Goal: Find specific page/section: Find specific page/section

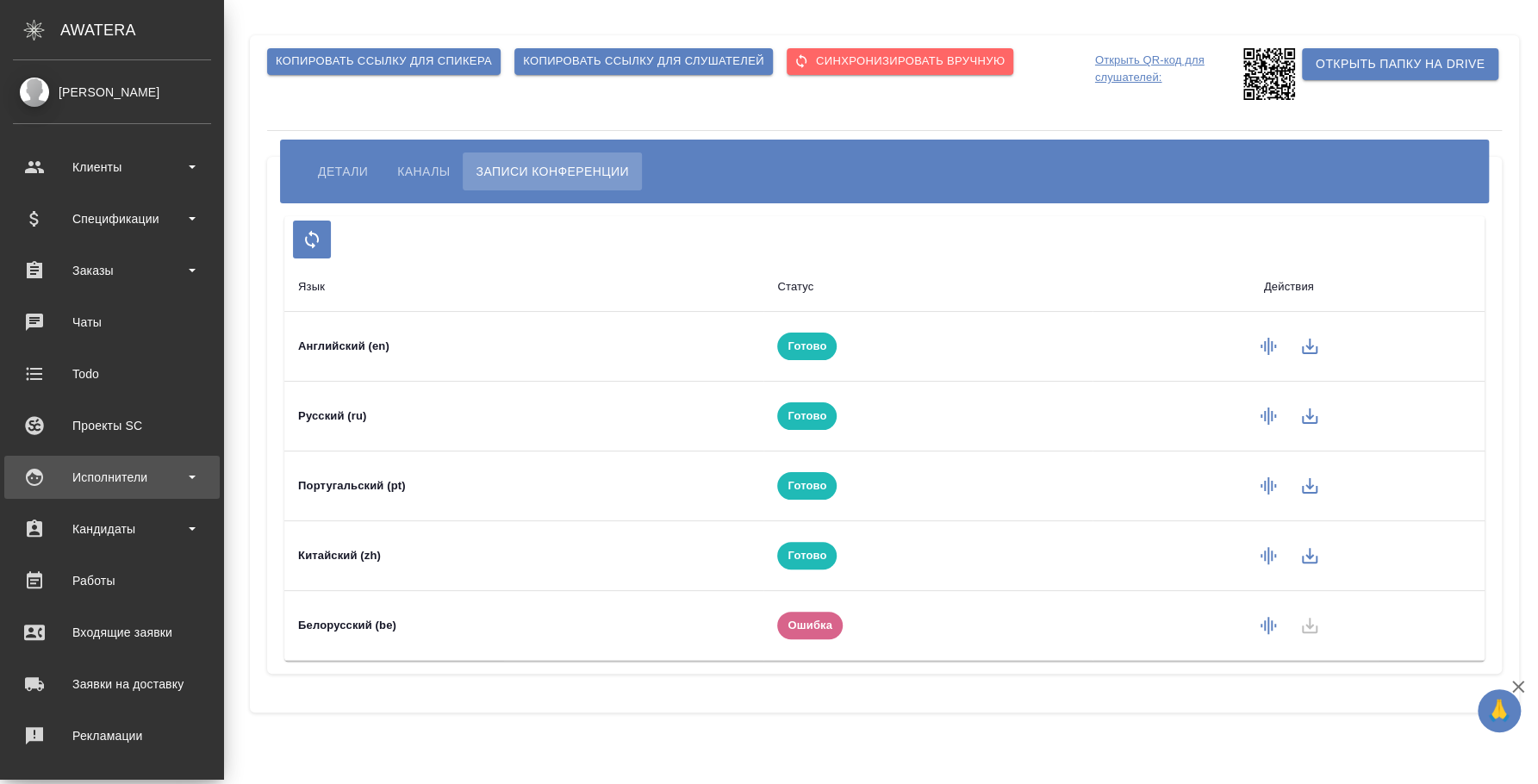
click at [126, 475] on div "Исполнители" at bounding box center [112, 477] width 198 height 26
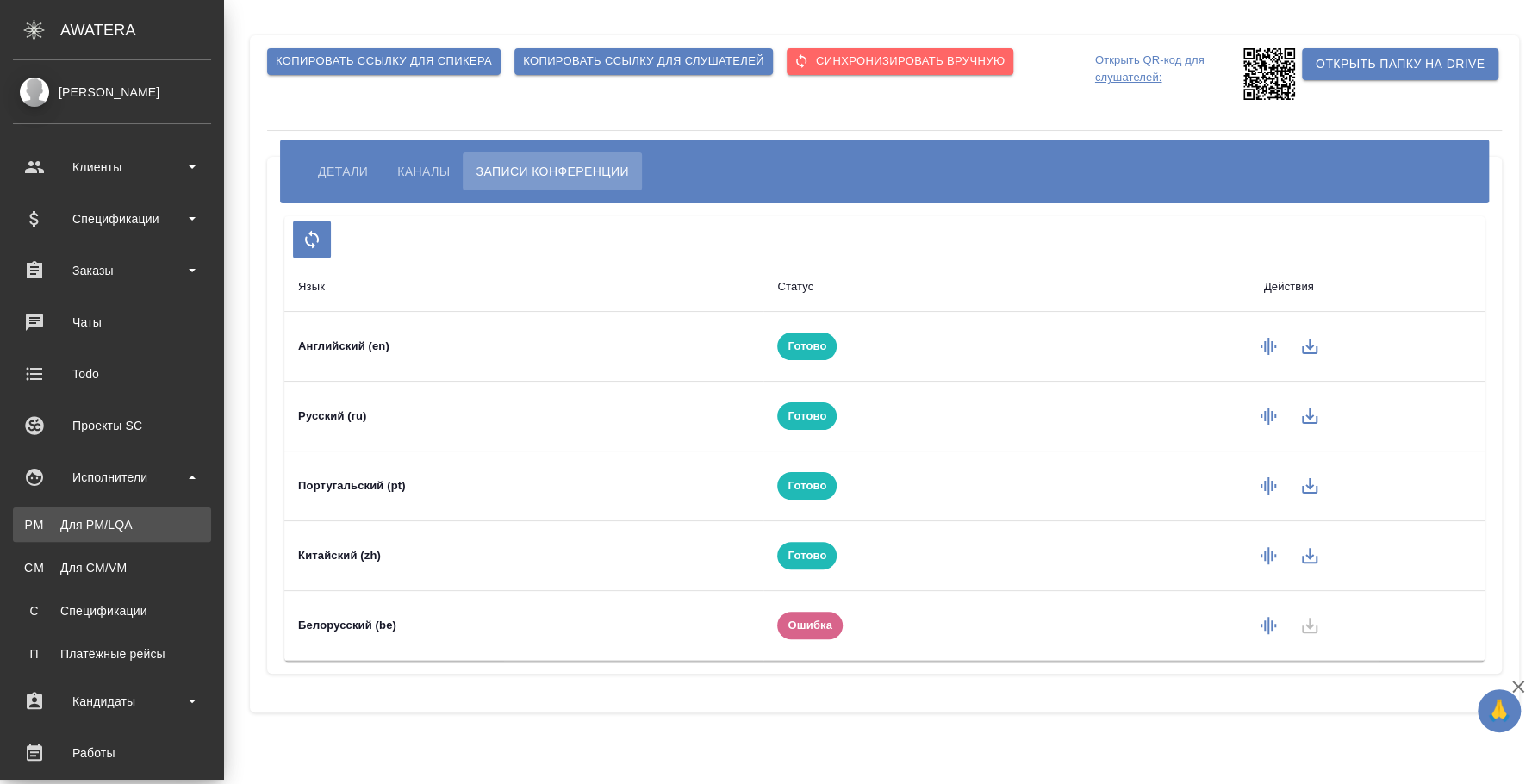
click at [123, 532] on div "Для PM/LQA" at bounding box center [111, 524] width 181 height 18
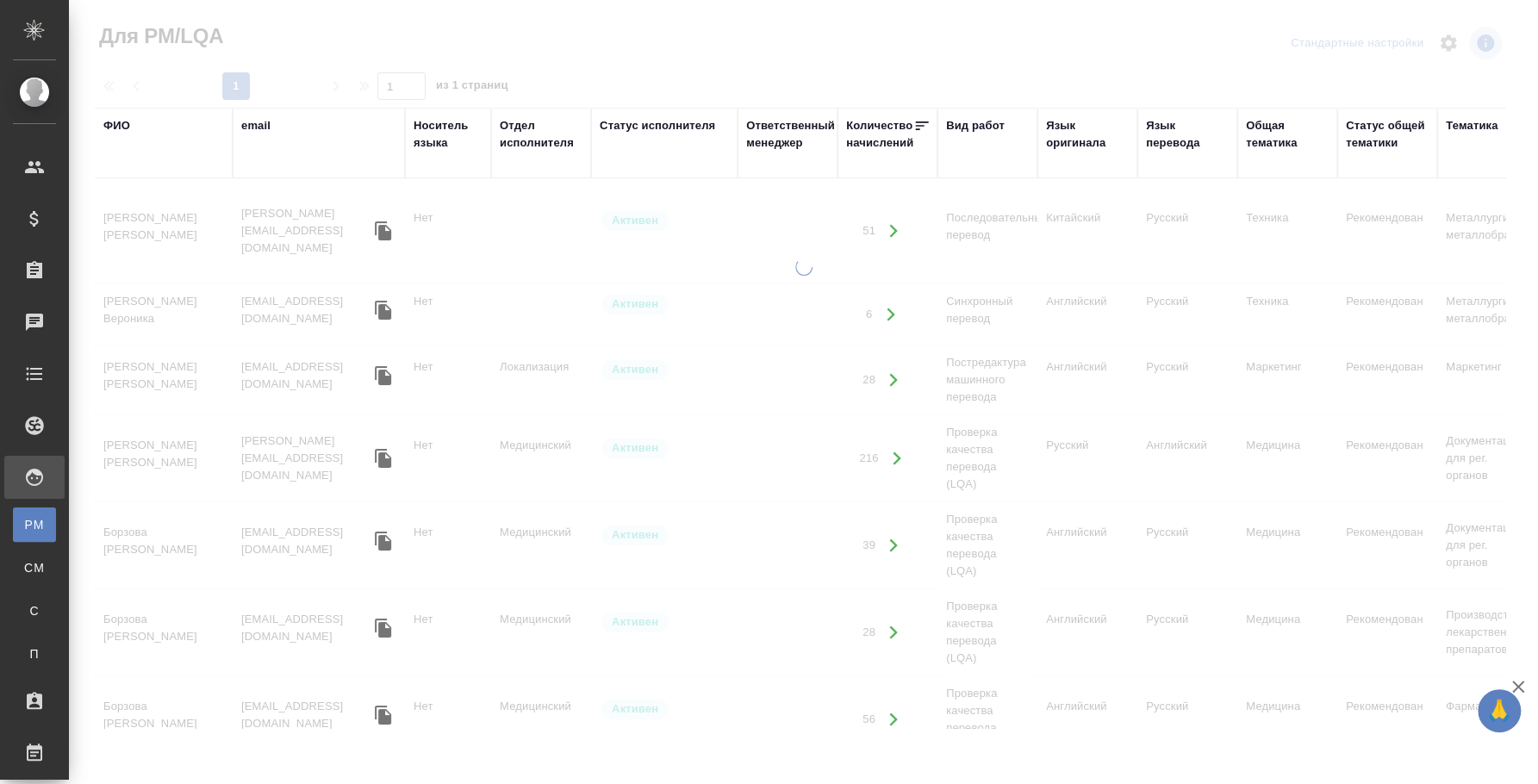
click at [121, 128] on div "ФИО" at bounding box center [117, 126] width 27 height 18
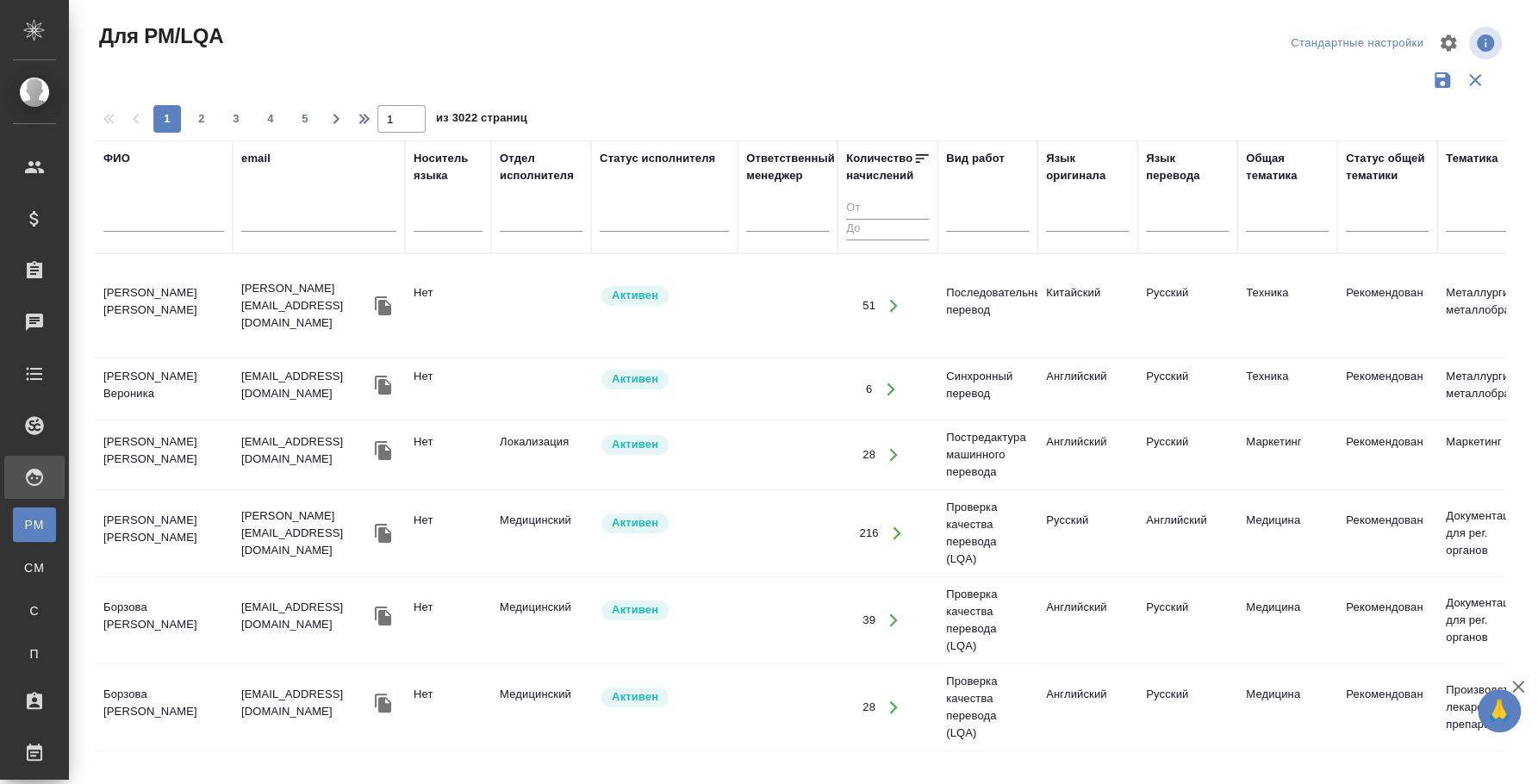
click at [156, 219] on input "text" at bounding box center [164, 220] width 120 height 21
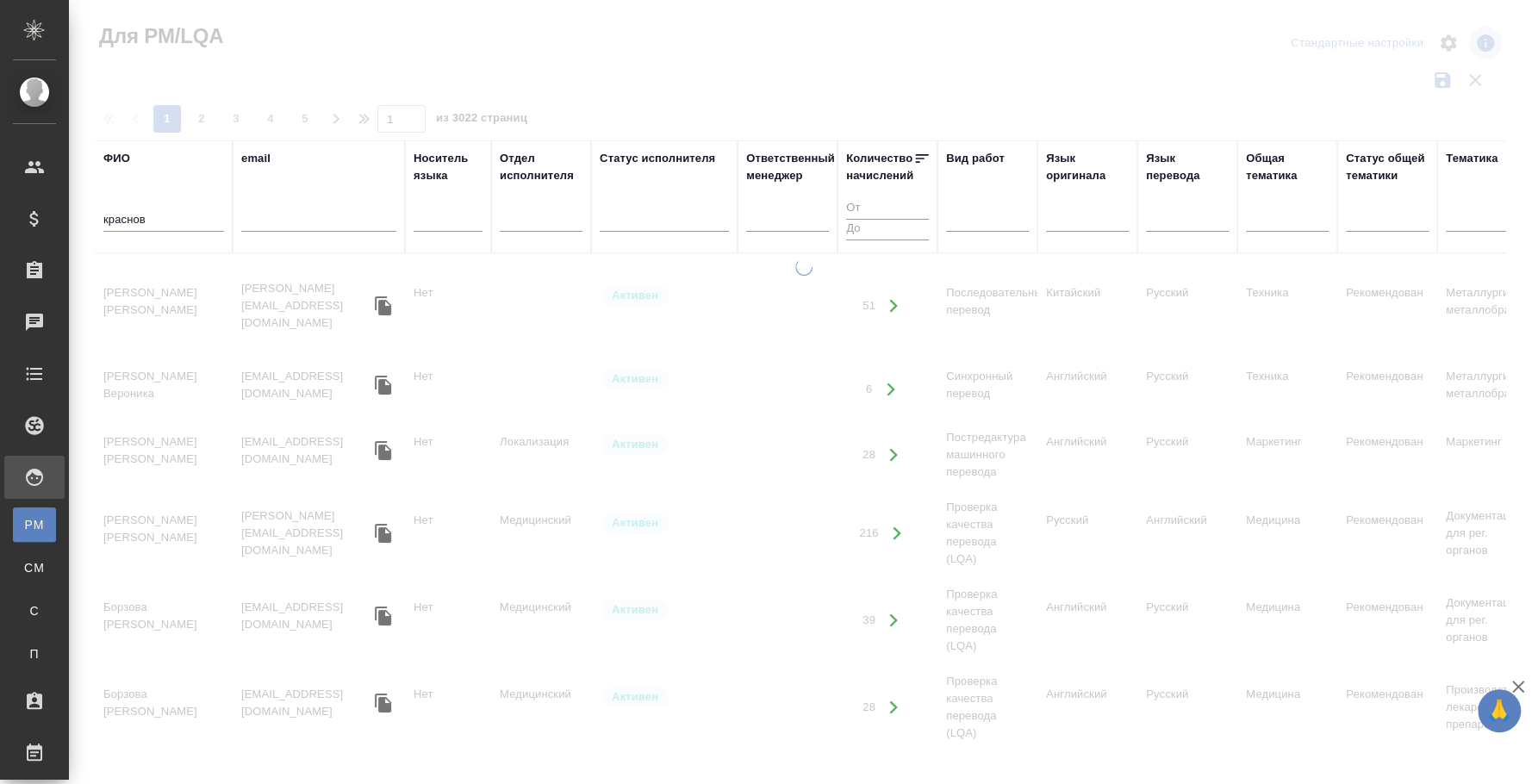
type input "краснов"
